Goal: Task Accomplishment & Management: Manage account settings

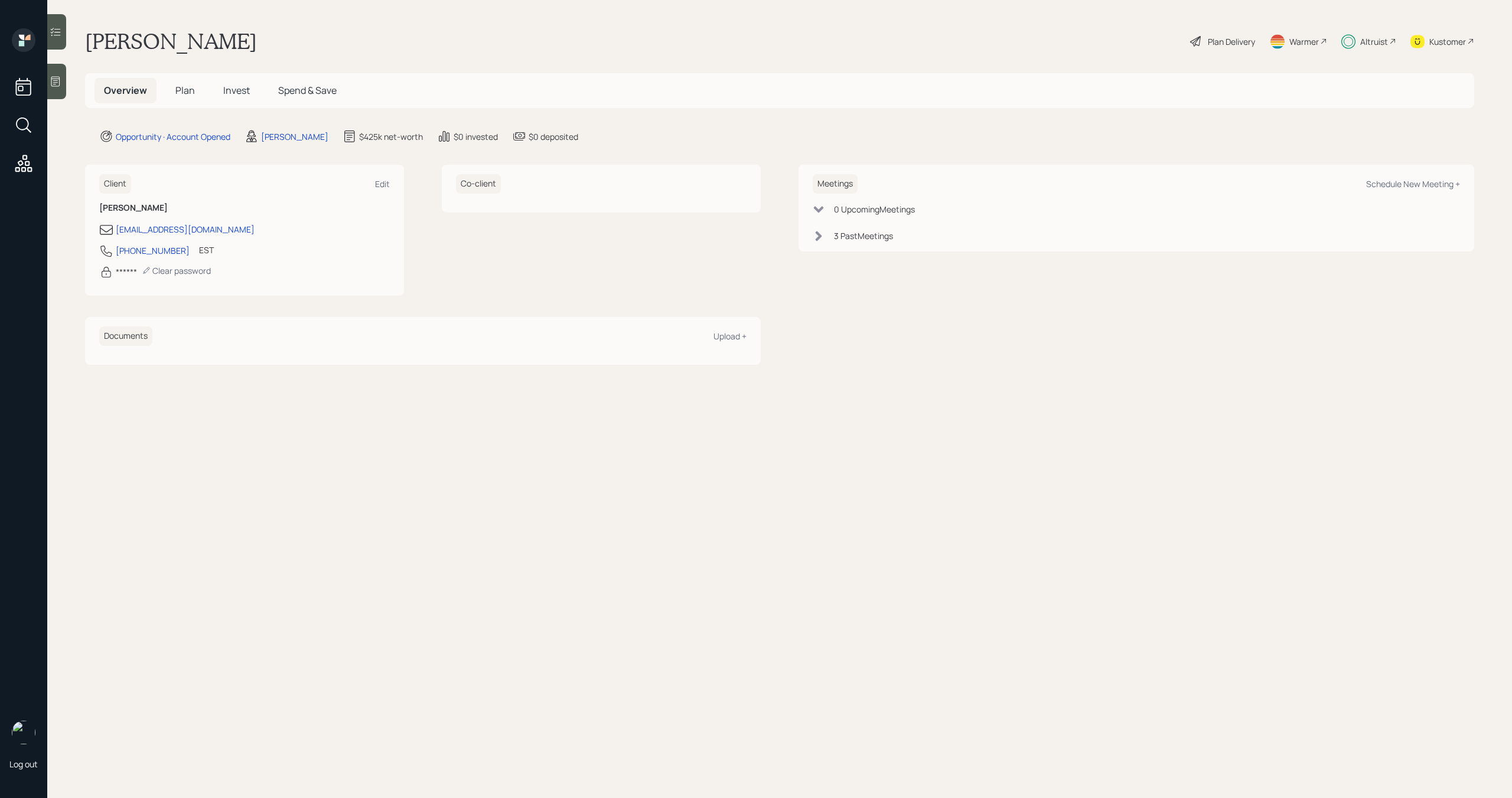
click at [183, 91] on span "Plan" at bounding box center [185, 90] width 20 height 13
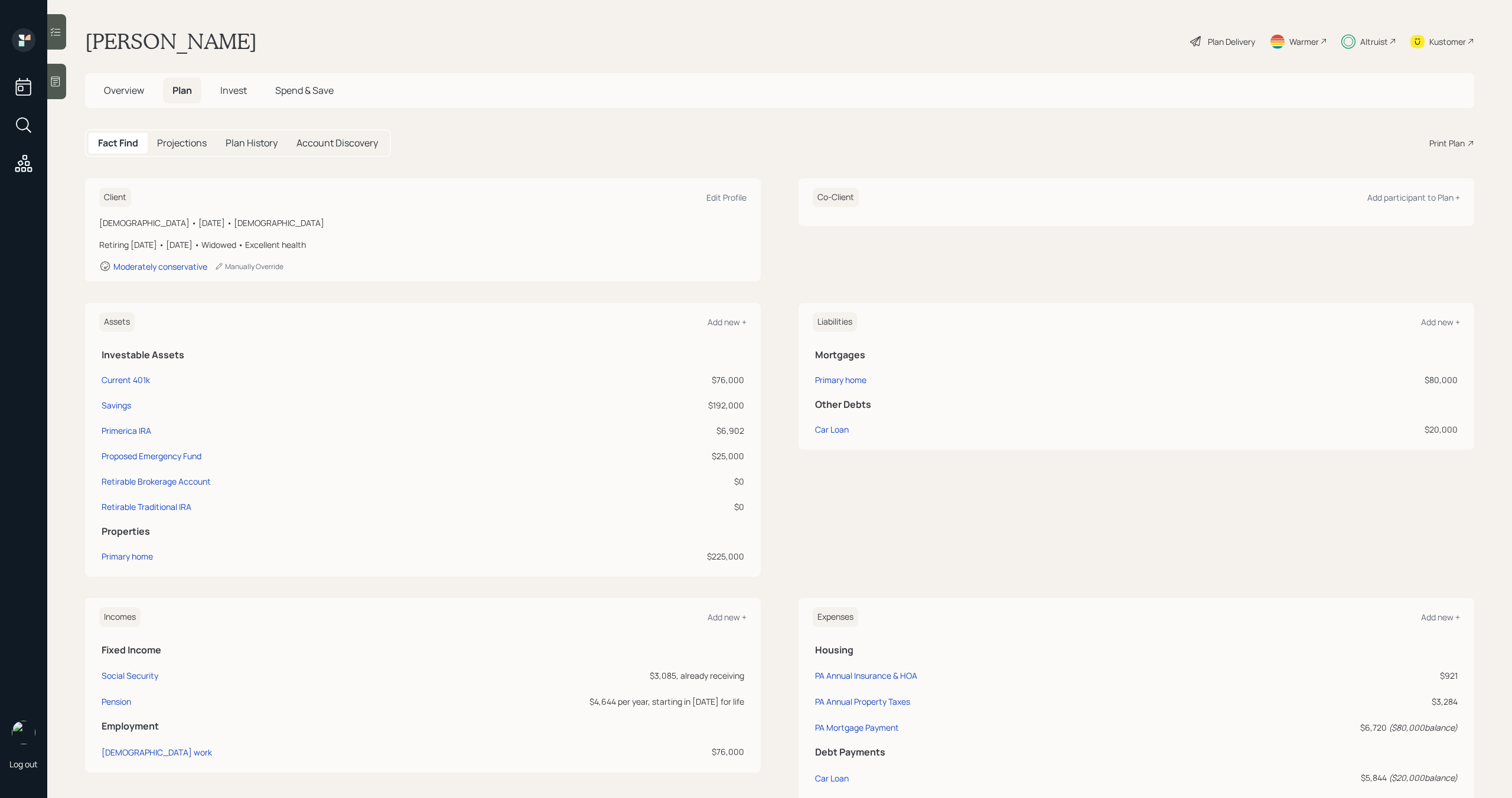
click at [256, 91] on h5 "Invest" at bounding box center [233, 91] width 46 height 25
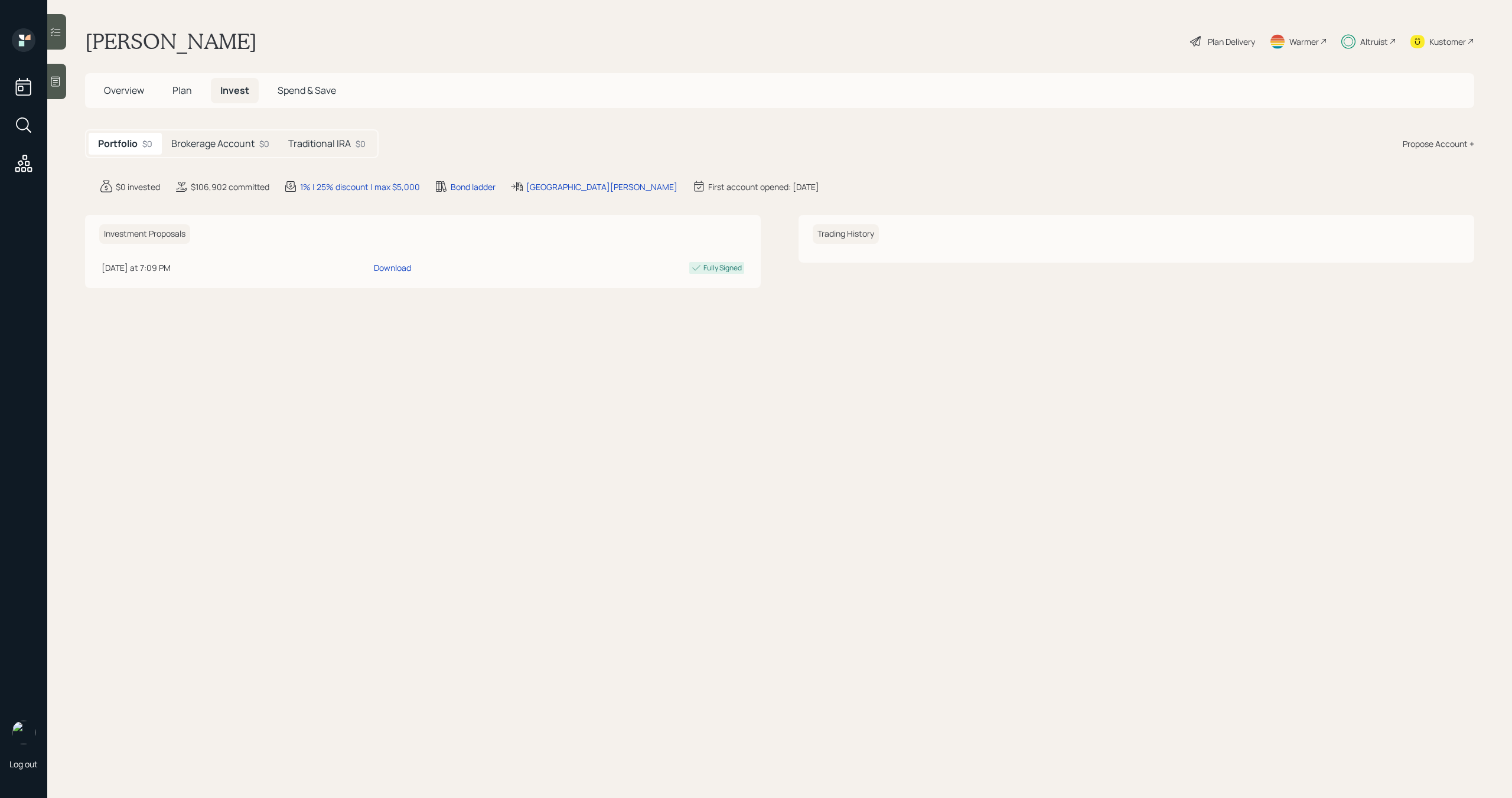
click at [318, 144] on h5 "Traditional IRA" at bounding box center [319, 144] width 63 height 11
